Goal: Navigation & Orientation: Find specific page/section

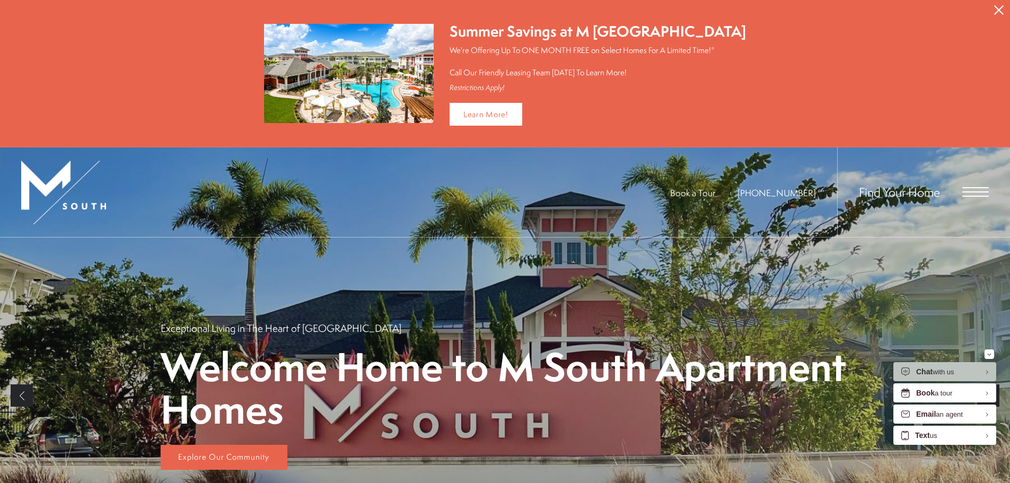
click at [972, 189] on span "Open Menu" at bounding box center [975, 192] width 27 height 10
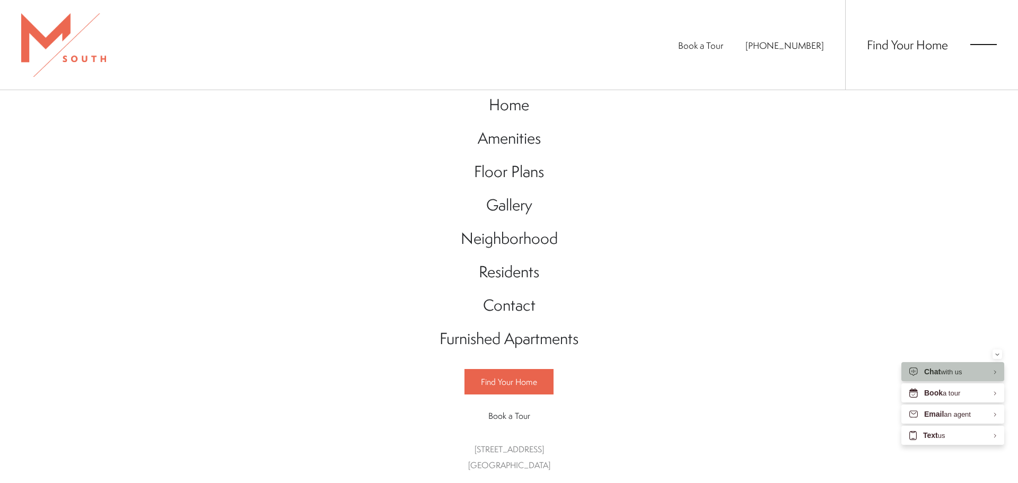
scroll to position [16, 0]
click at [512, 135] on span "Amenities" at bounding box center [509, 138] width 63 height 22
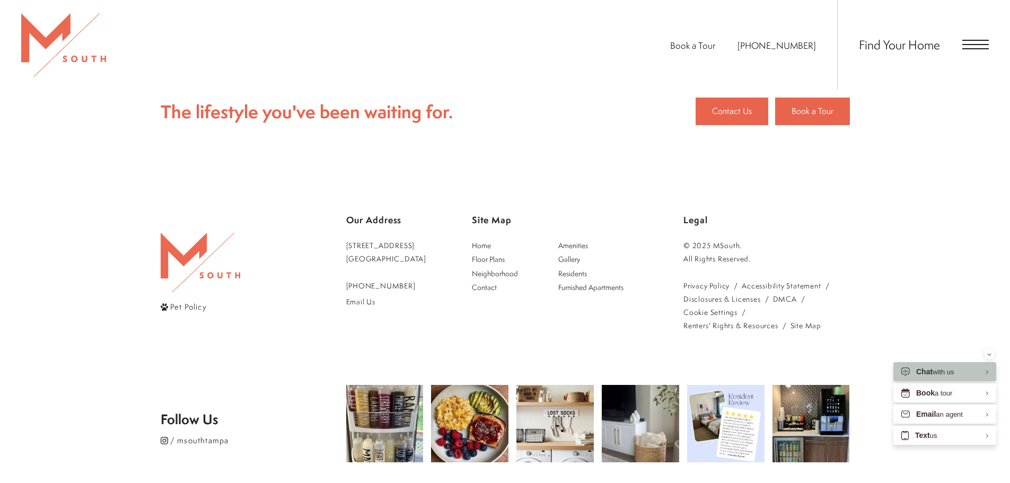
scroll to position [1021, 0]
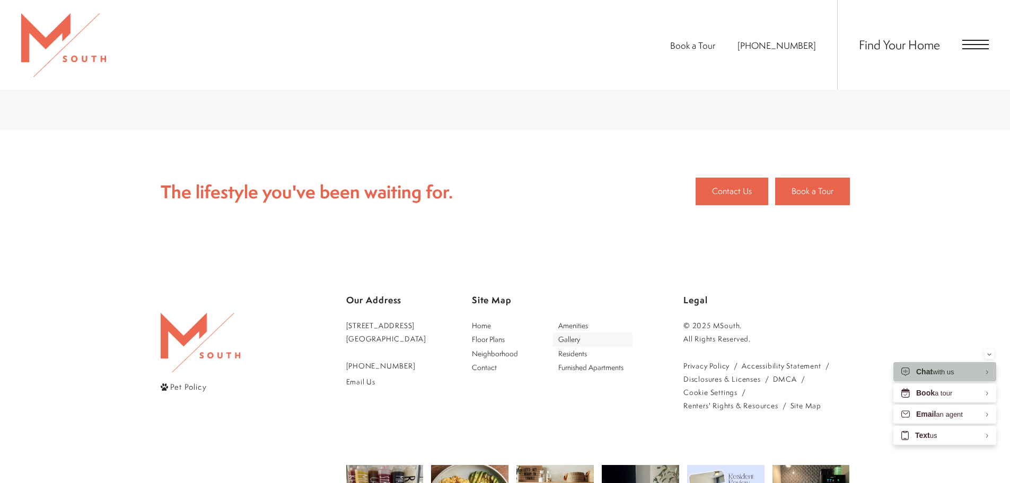
click at [580, 334] on span "Gallery" at bounding box center [569, 339] width 22 height 10
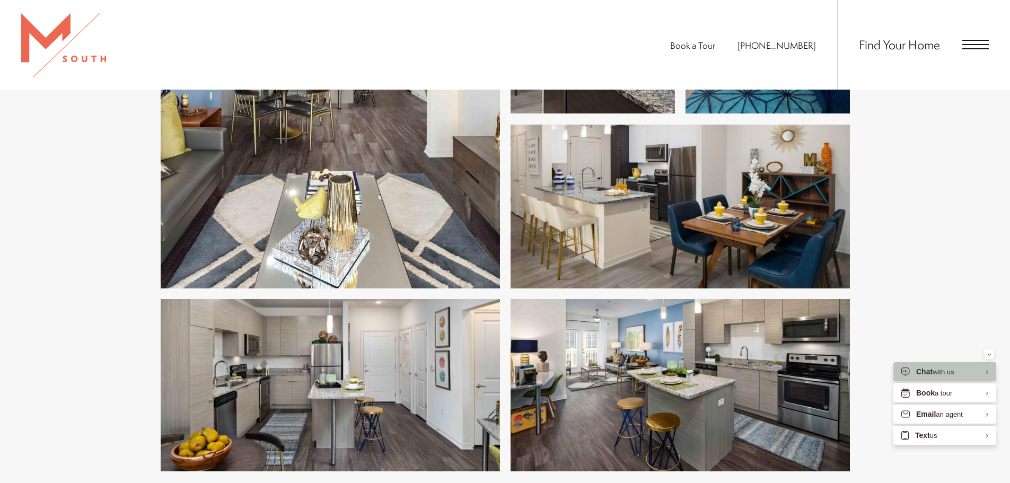
scroll to position [2127, 0]
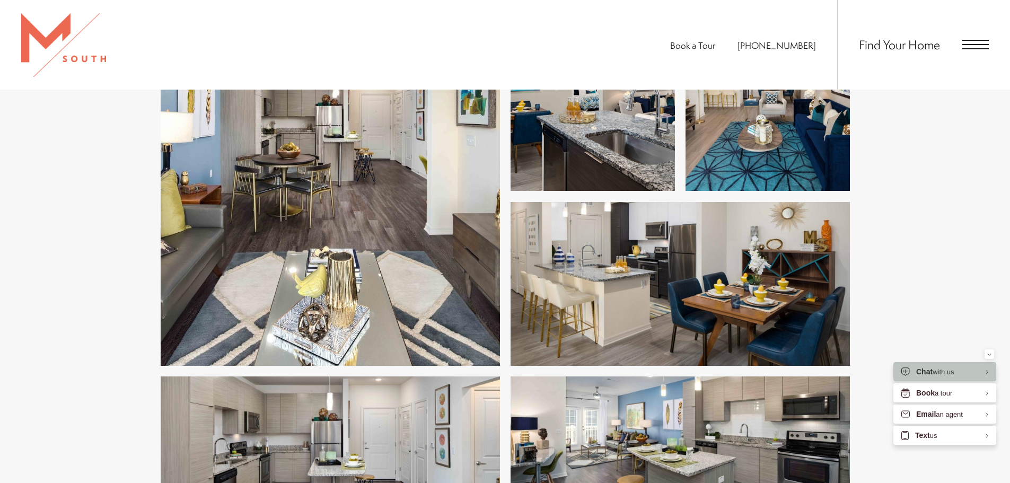
click at [969, 46] on span "Open Menu" at bounding box center [975, 45] width 27 height 10
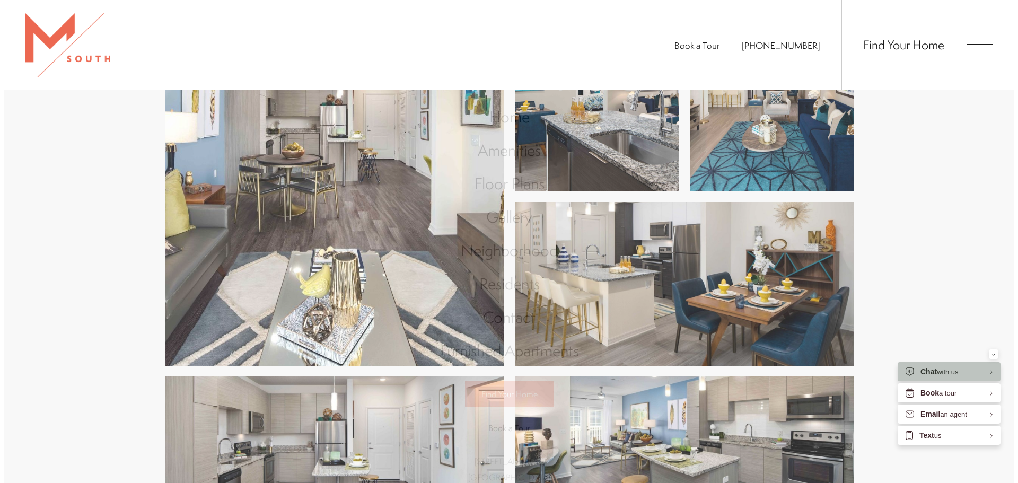
scroll to position [0, 0]
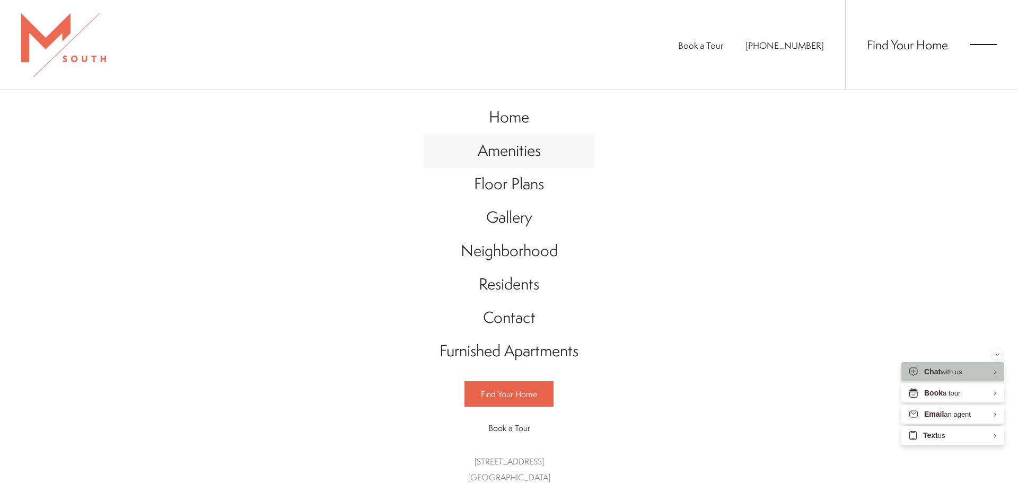
click at [523, 151] on span "Amenities" at bounding box center [509, 150] width 63 height 22
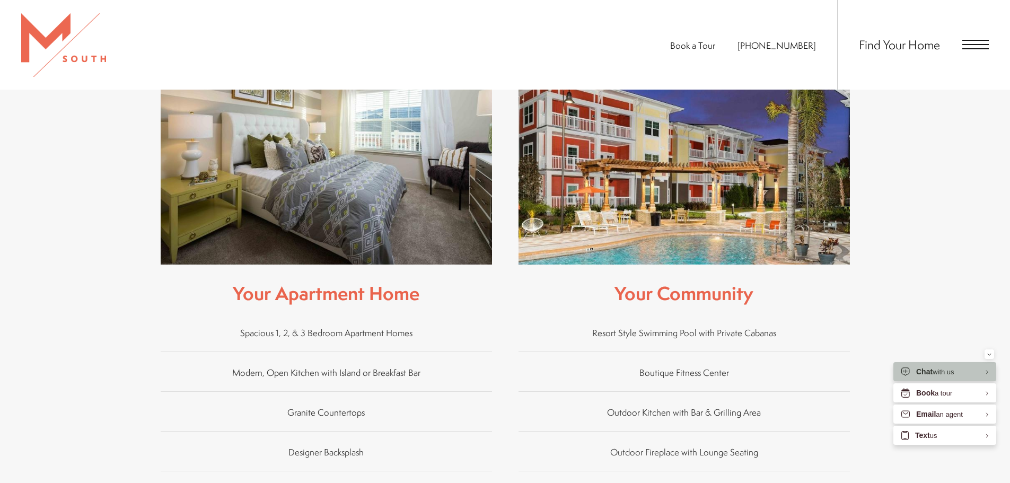
scroll to position [636, 0]
